Goal: Task Accomplishment & Management: Manage account settings

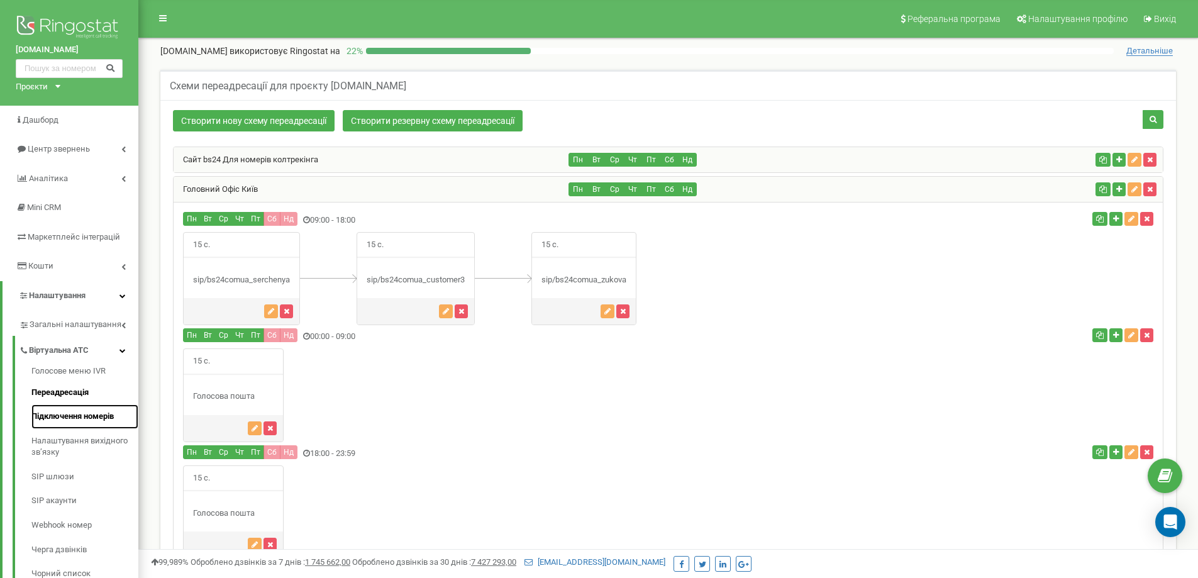
click at [86, 408] on link "Підключення номерів" at bounding box center [84, 416] width 107 height 25
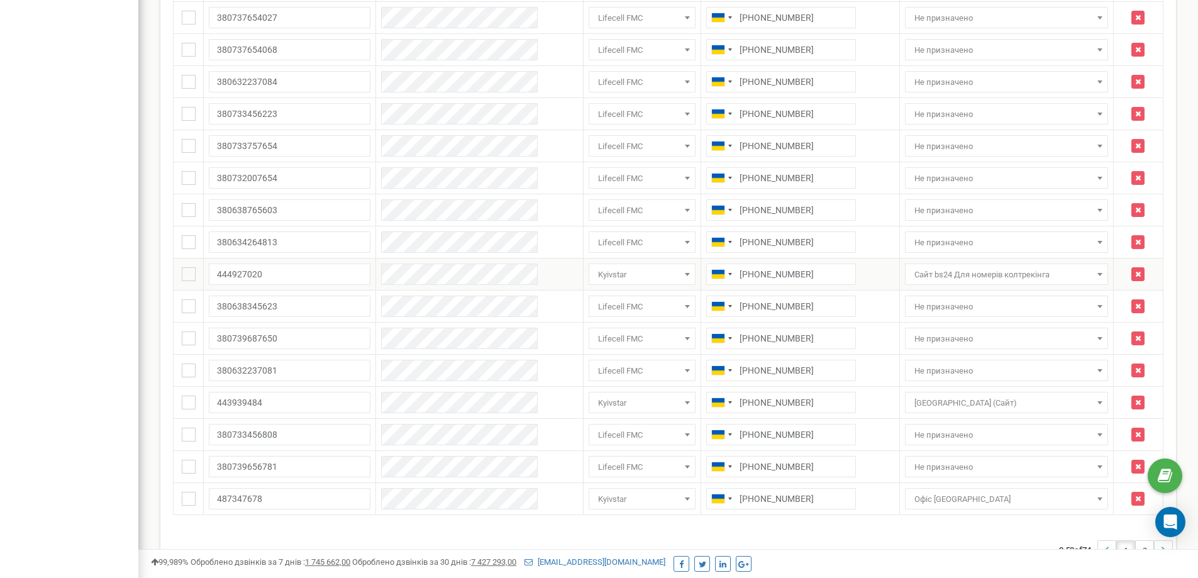
scroll to position [1326, 0]
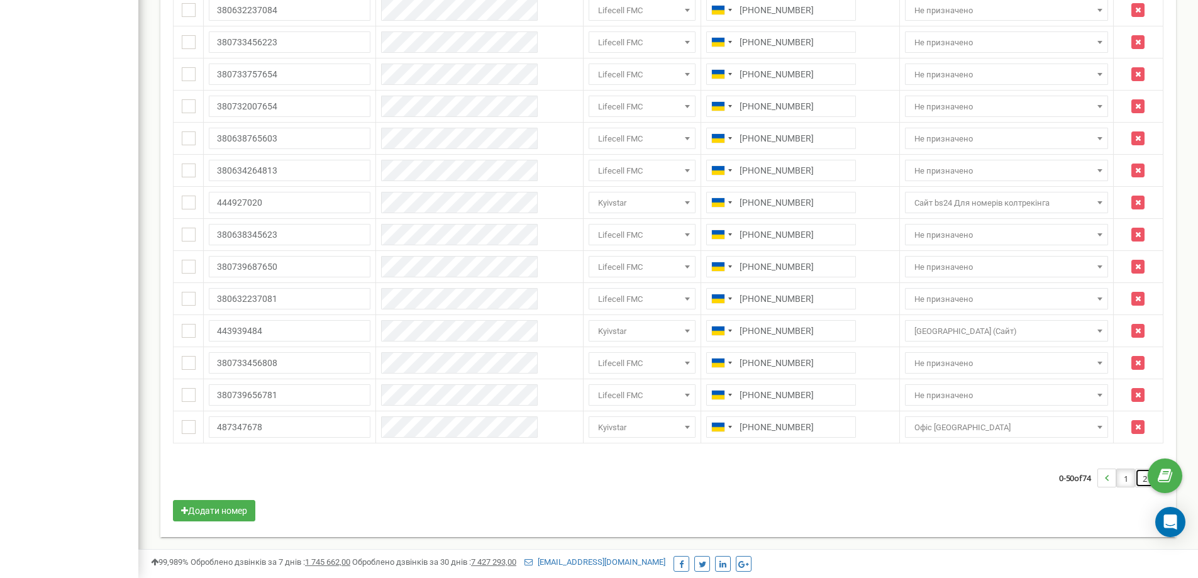
click at [1141, 479] on link "2" at bounding box center [1145, 478] width 18 height 18
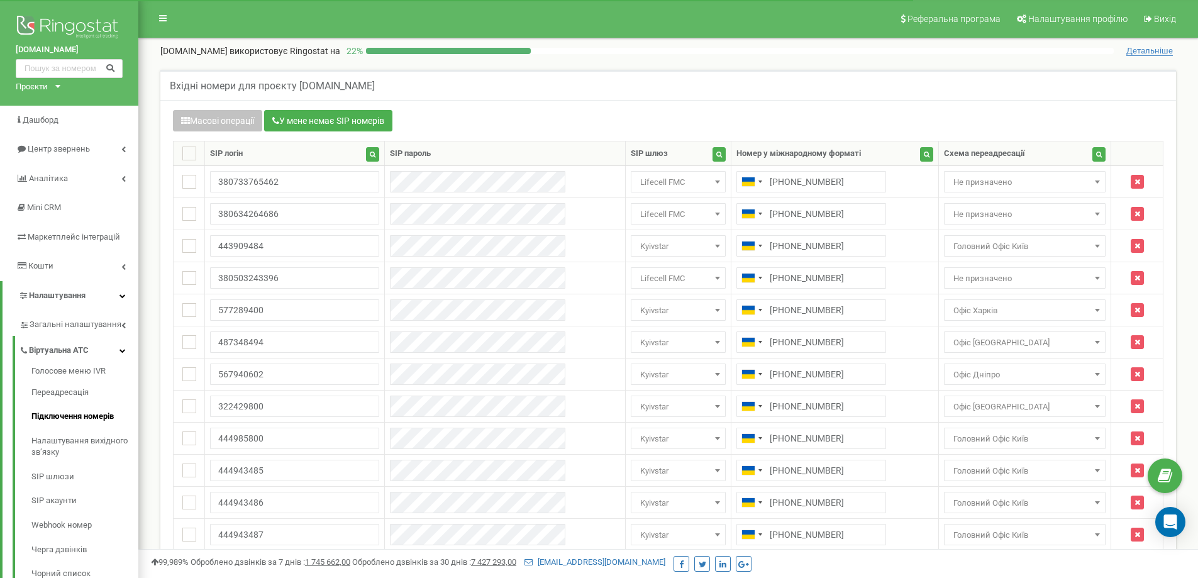
click at [59, 92] on div "bs24.com.ua Проєкти iws.ua shop.betta.ua bs24.com.ua" at bounding box center [69, 53] width 138 height 106
click at [58, 89] on div "bs24.com.ua Проєкти iws.ua shop.betta.ua bs24.com.ua" at bounding box center [69, 53] width 138 height 106
click at [39, 86] on div "Проєкти" at bounding box center [32, 87] width 32 height 12
click at [45, 118] on link "[DOMAIN_NAME]" at bounding box center [51, 117] width 57 height 6
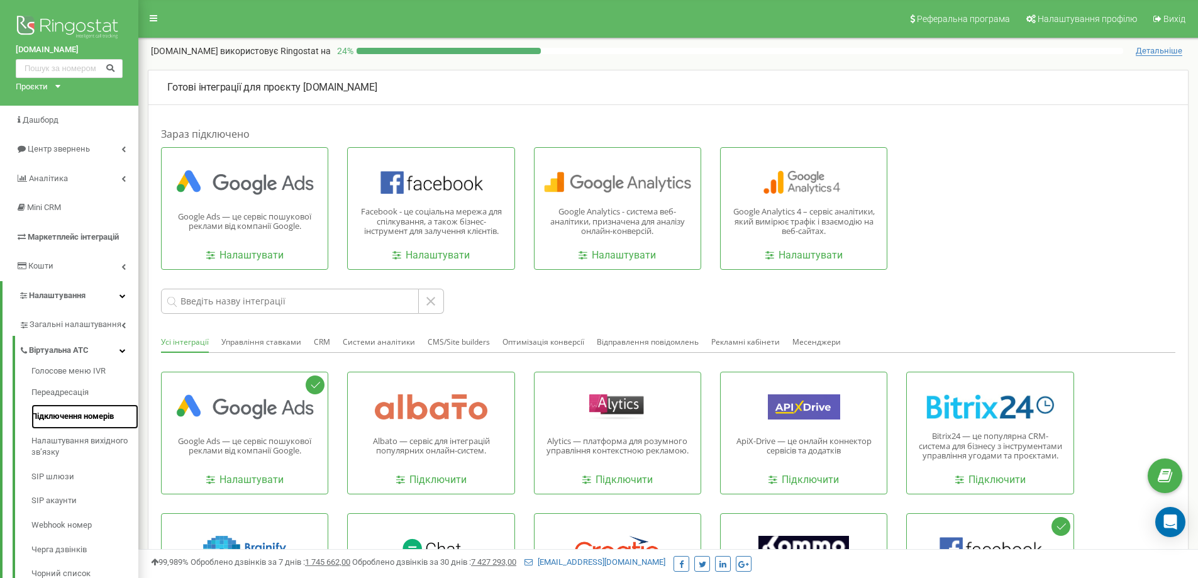
click at [64, 417] on link "Підключення номерів" at bounding box center [84, 416] width 107 height 25
click at [69, 387] on link "Переадресація" at bounding box center [84, 392] width 107 height 25
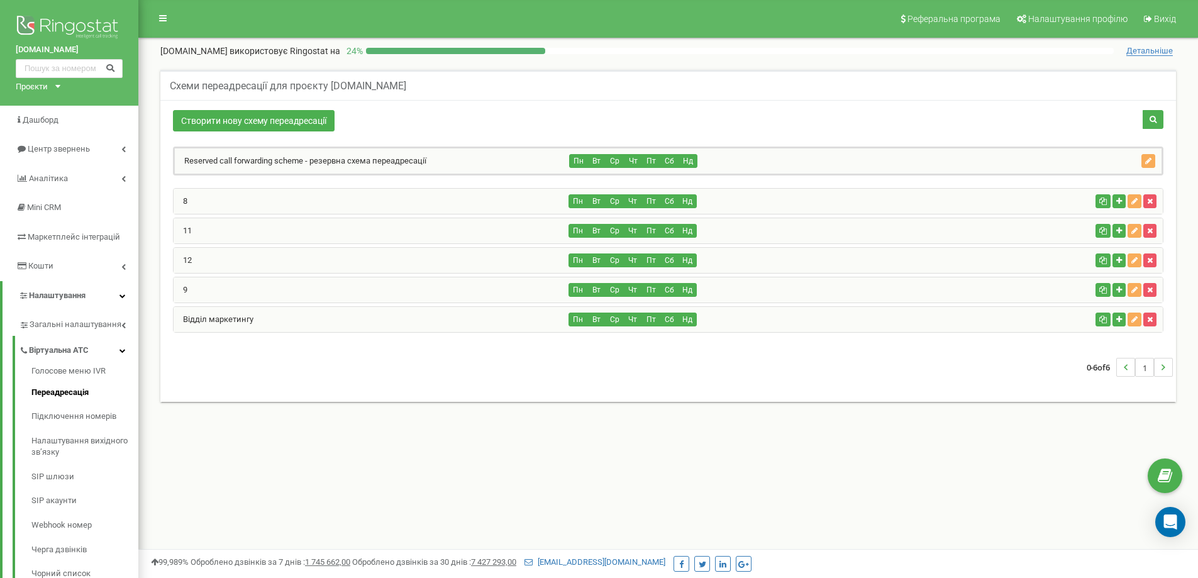
drag, startPoint x: 232, startPoint y: 323, endPoint x: 292, endPoint y: 193, distance: 143.2
click at [233, 323] on link "Відділ маркетингу" at bounding box center [214, 318] width 80 height 9
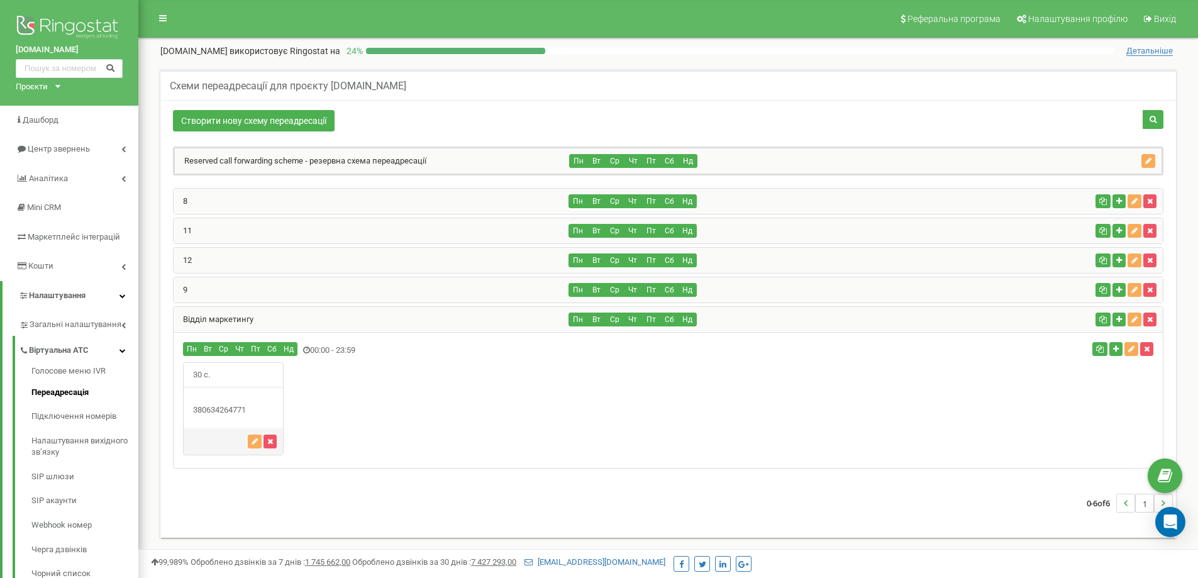
click at [218, 192] on div "8" at bounding box center [372, 201] width 396 height 25
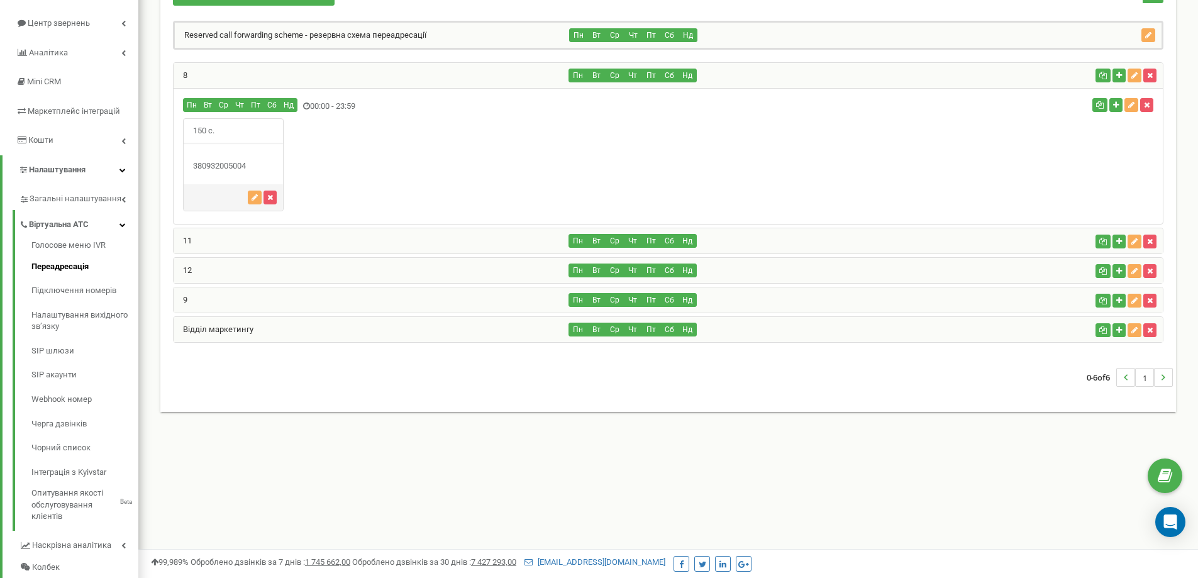
click at [296, 233] on div "11" at bounding box center [372, 240] width 396 height 25
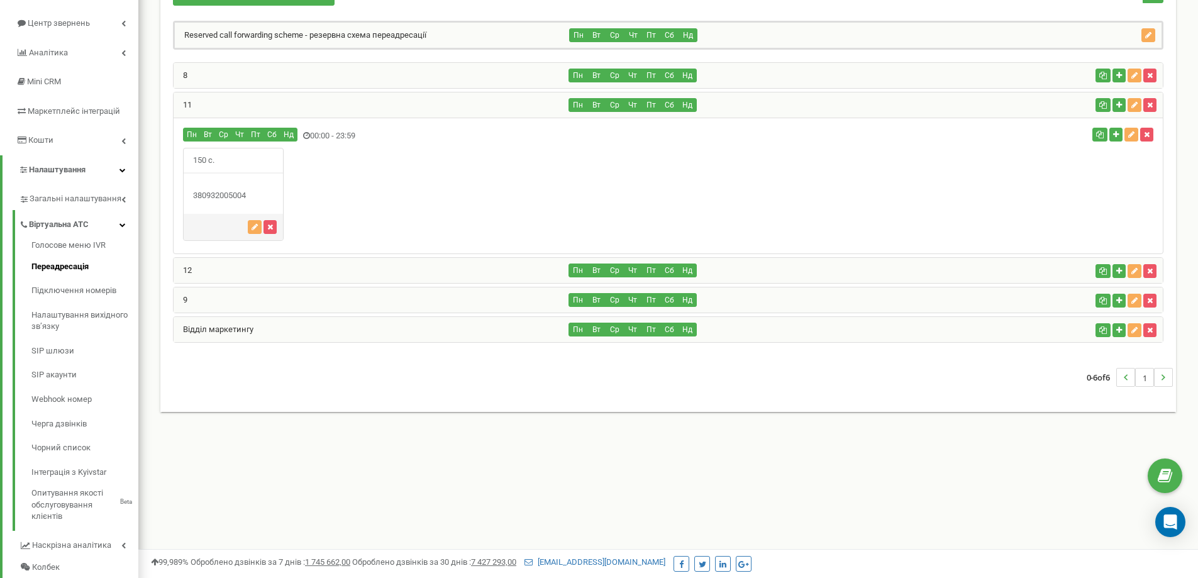
click at [314, 264] on div "12" at bounding box center [372, 270] width 396 height 25
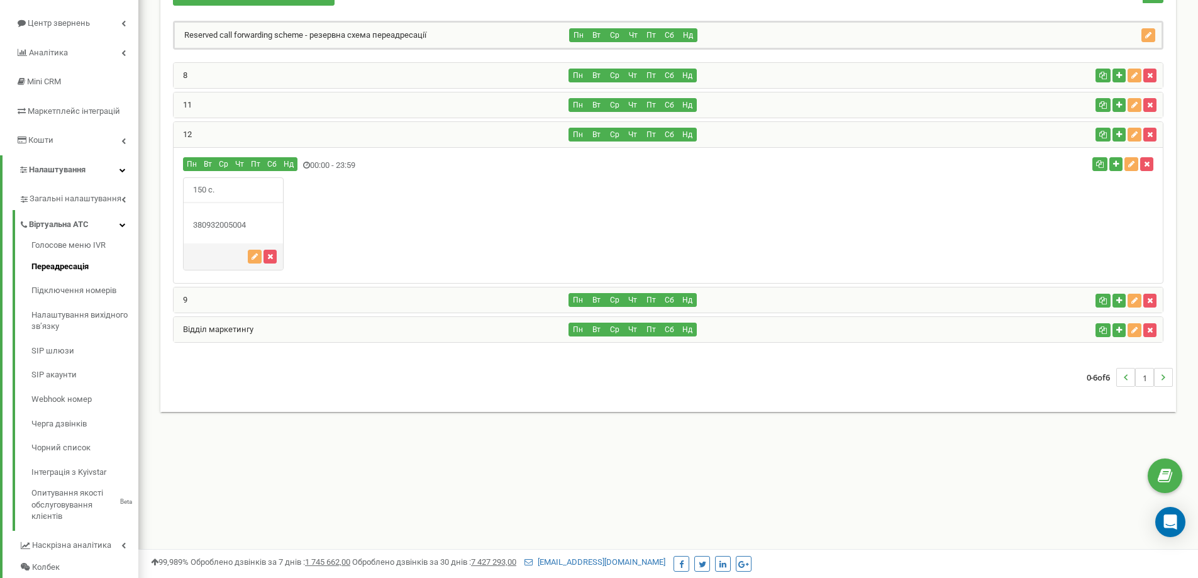
click at [287, 298] on div "9" at bounding box center [372, 299] width 396 height 25
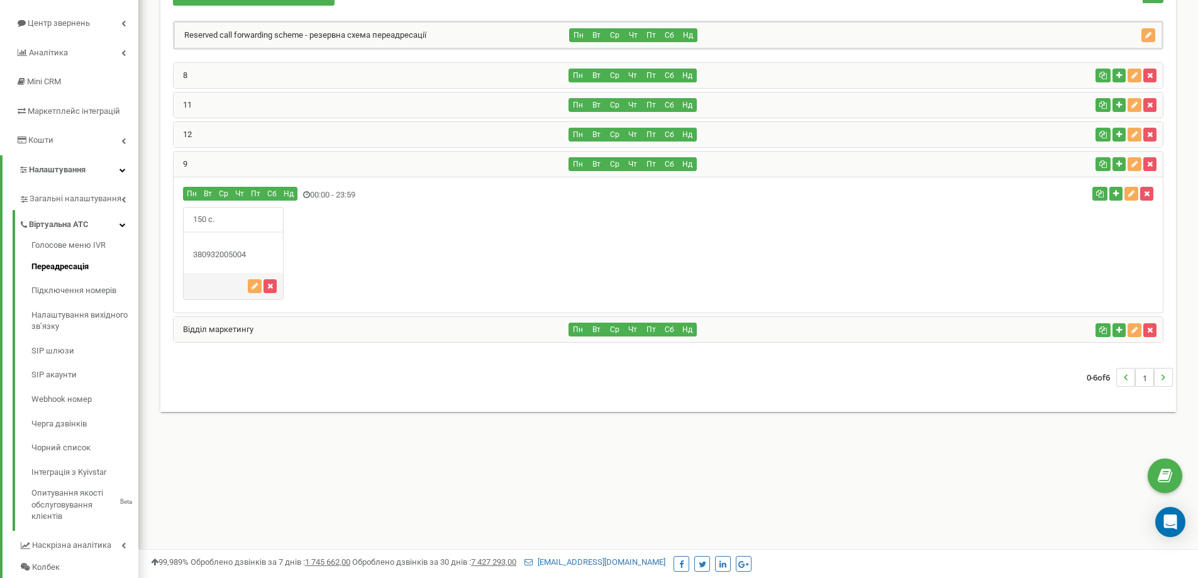
click at [288, 318] on div "Відділ маркетингу" at bounding box center [372, 329] width 396 height 25
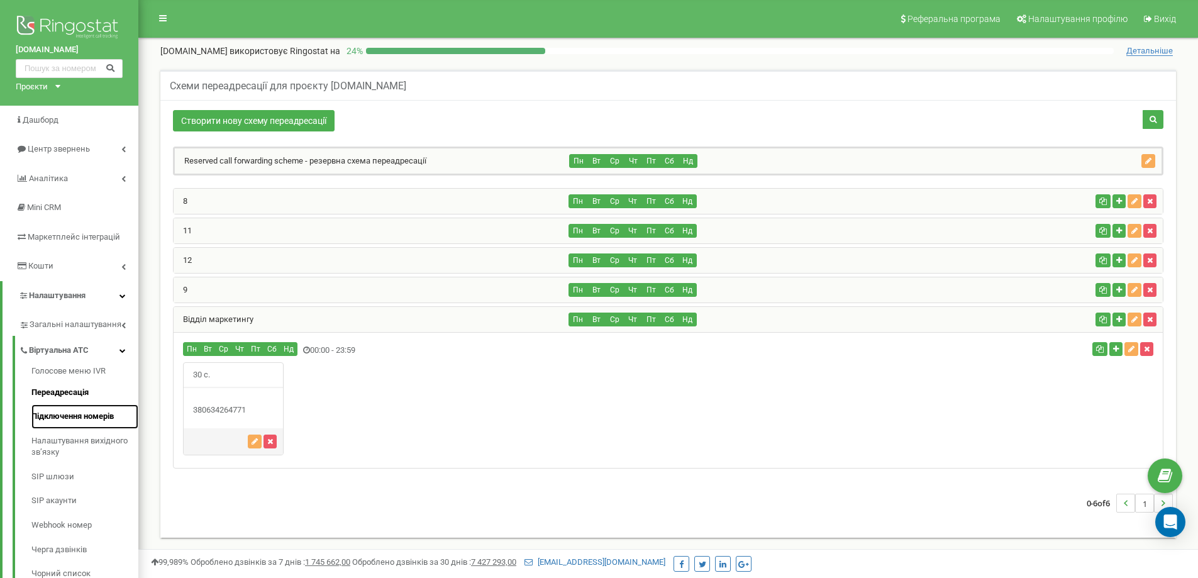
click at [77, 411] on link "Підключення номерів" at bounding box center [84, 416] width 107 height 25
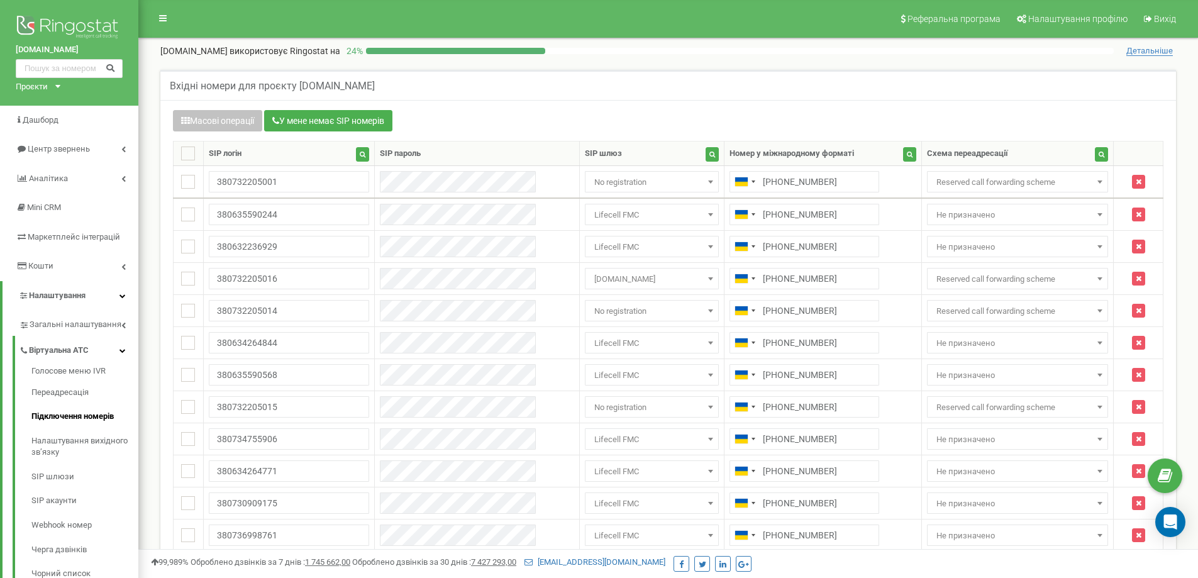
click at [618, 79] on div "Вхідні номери для проєкту [DOMAIN_NAME]" at bounding box center [668, 85] width 1016 height 30
click at [673, 92] on div "Вхідні номери для проєкту [DOMAIN_NAME]" at bounding box center [668, 85] width 1016 height 30
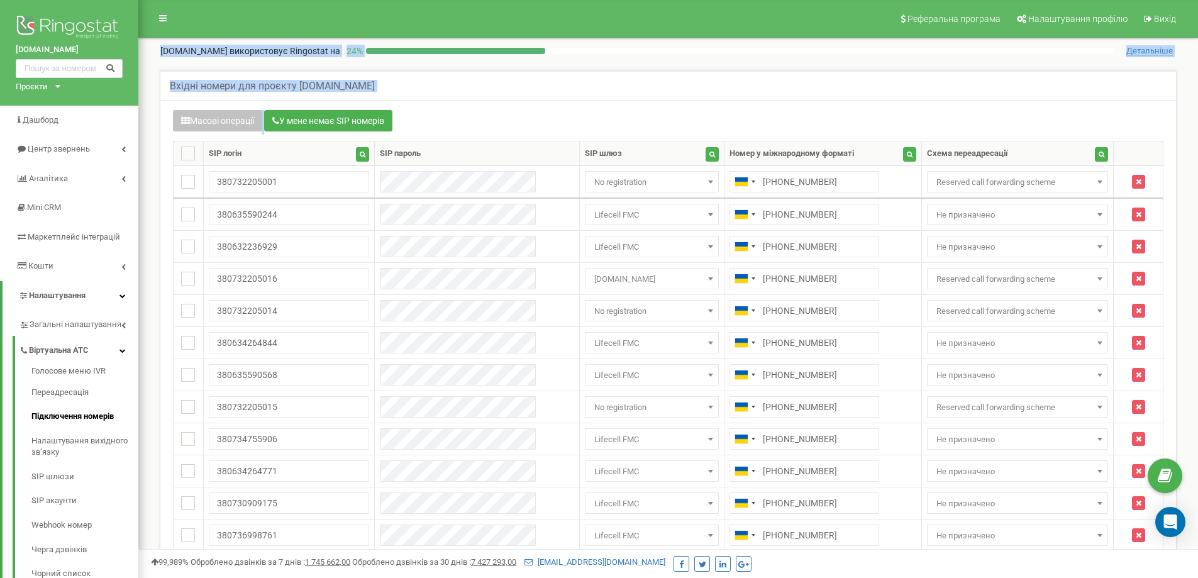
drag, startPoint x: 147, startPoint y: 55, endPoint x: 525, endPoint y: 96, distance: 380.1
click at [525, 89] on div "Вхідні номери для проєкту [DOMAIN_NAME]" at bounding box center [668, 85] width 1016 height 30
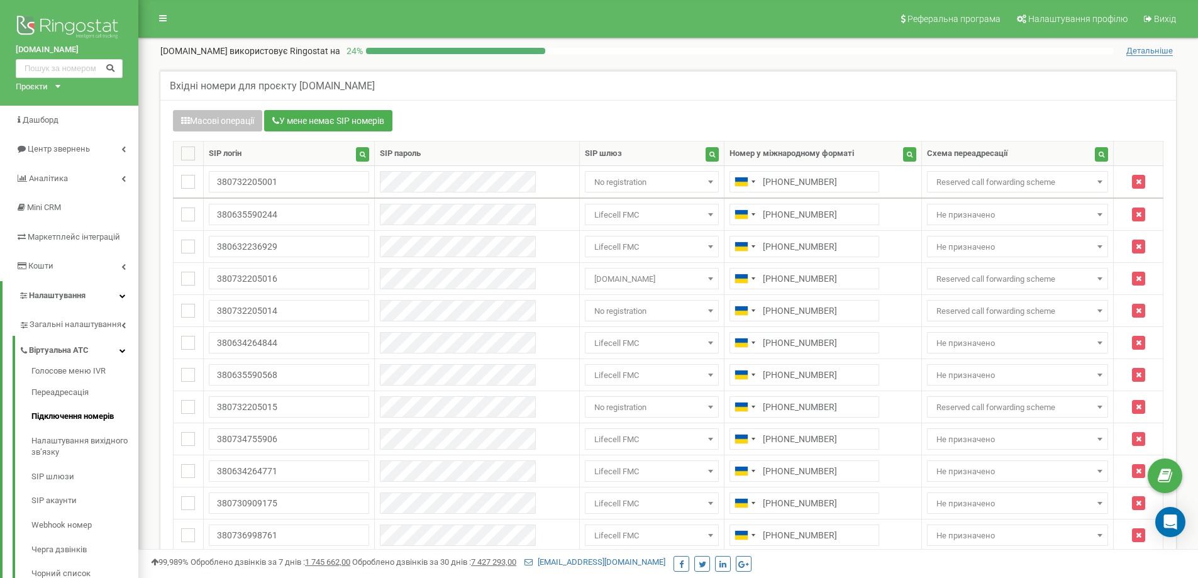
drag, startPoint x: 152, startPoint y: 87, endPoint x: 290, endPoint y: 85, distance: 138.4
click at [246, 85] on h5 "Вхідні номери для проєкту [DOMAIN_NAME]" at bounding box center [272, 85] width 205 height 11
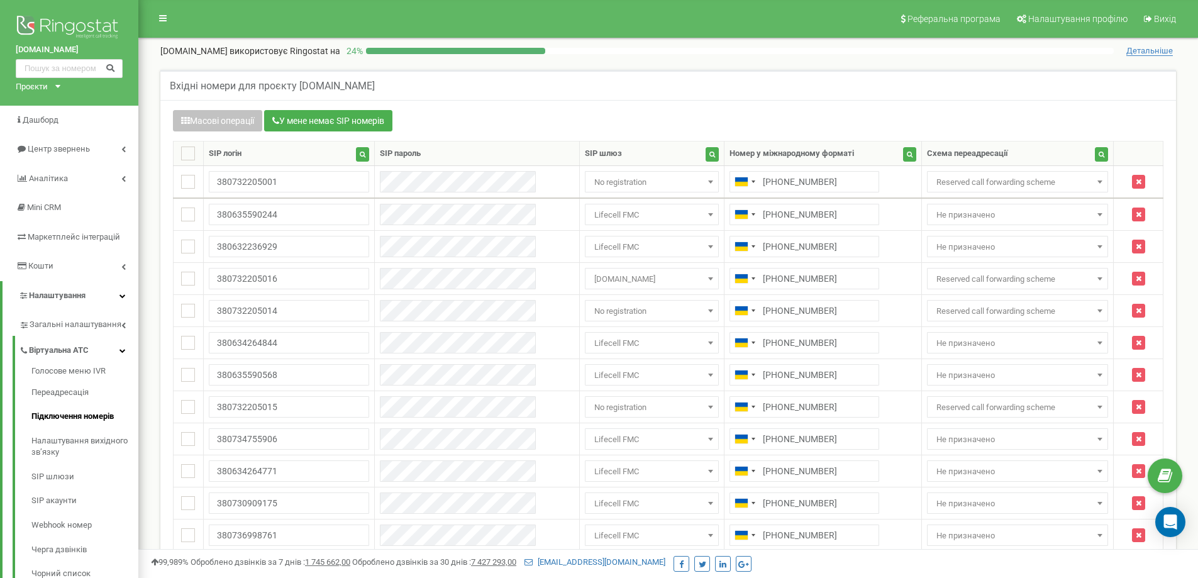
click at [291, 84] on h5 "Вхідні номери для проєкту [DOMAIN_NAME]" at bounding box center [272, 85] width 205 height 11
click at [301, 84] on h5 "Вхідні номери для проєкту [DOMAIN_NAME]" at bounding box center [272, 85] width 205 height 11
click at [323, 82] on h5 "Вхідні номери для проєкту [DOMAIN_NAME]" at bounding box center [272, 85] width 205 height 11
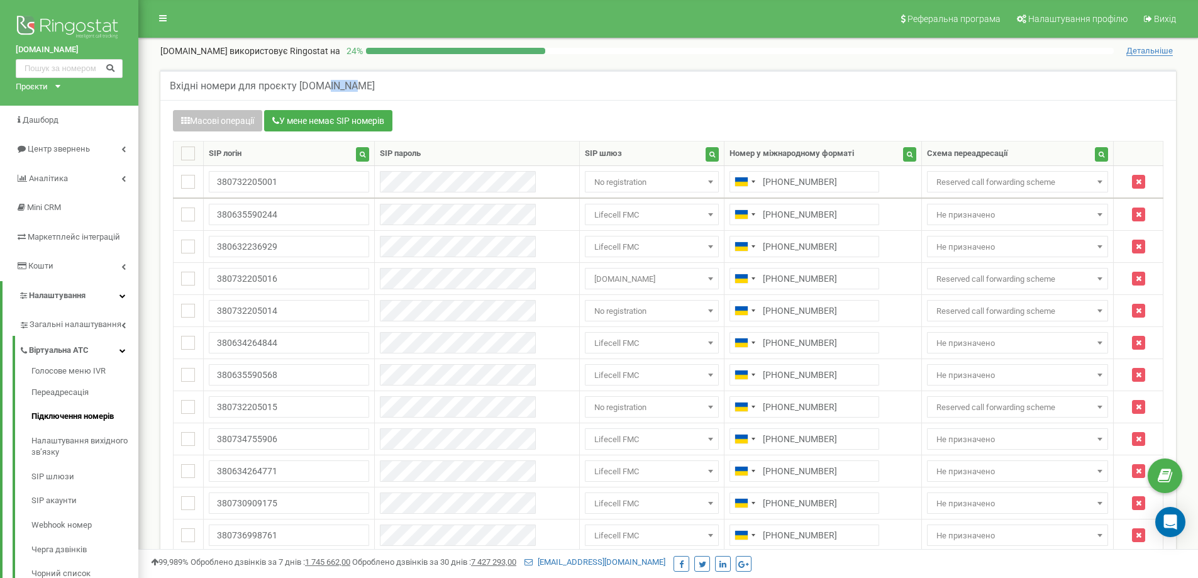
click at [323, 82] on h5 "Вхідні номери для проєкту [DOMAIN_NAME]" at bounding box center [272, 85] width 205 height 11
drag, startPoint x: 352, startPoint y: 81, endPoint x: 363, endPoint y: 83, distance: 11.5
click at [352, 81] on h5 "Вхідні номери для проєкту [DOMAIN_NAME]" at bounding box center [272, 85] width 205 height 11
drag, startPoint x: 287, startPoint y: 86, endPoint x: 220, endPoint y: 84, distance: 66.7
click at [205, 84] on div "Вхідні номери для проєкту [DOMAIN_NAME]" at bounding box center [668, 85] width 1016 height 30
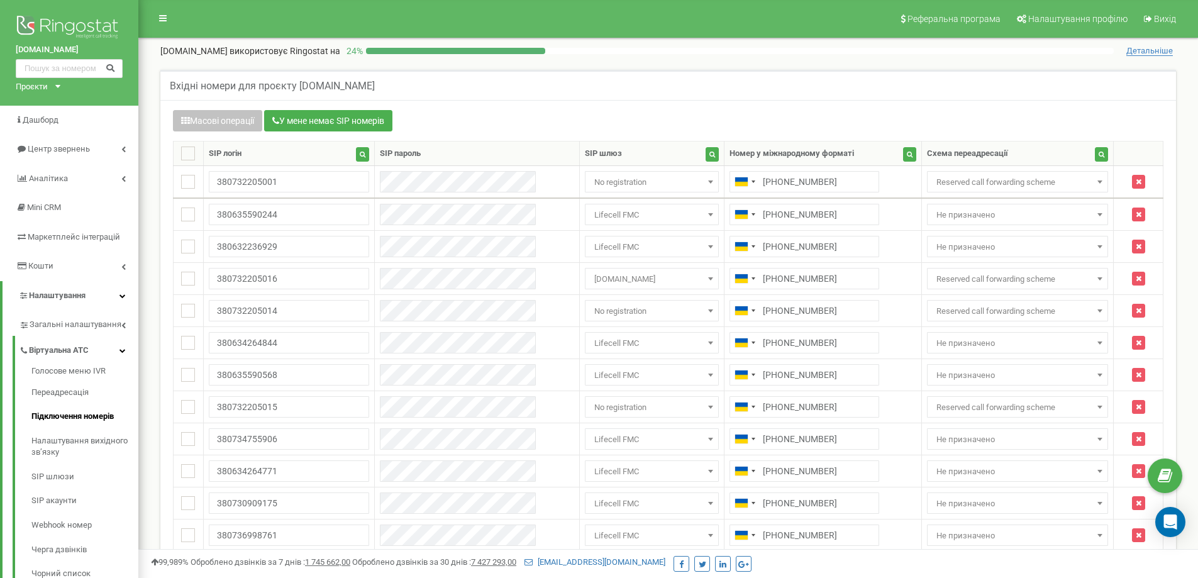
click at [609, 73] on div "Вхідні номери для проєкту [DOMAIN_NAME]" at bounding box center [668, 85] width 1016 height 30
drag, startPoint x: 814, startPoint y: 474, endPoint x: 638, endPoint y: 491, distance: 177.5
click at [639, 472] on tr "1 380634264771 Не призначено [DOMAIN_NAME] [DOMAIN_NAME]:5081 [DOMAIN_NAME][PER…" at bounding box center [669, 471] width 990 height 32
